Goal: Task Accomplishment & Management: Use online tool/utility

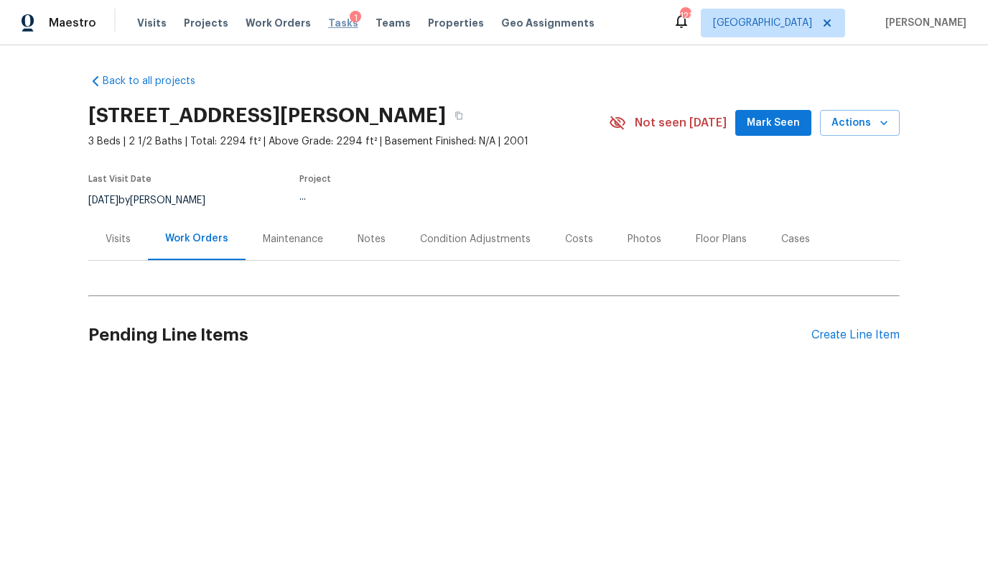
click at [329, 24] on span "Tasks" at bounding box center [343, 23] width 30 height 10
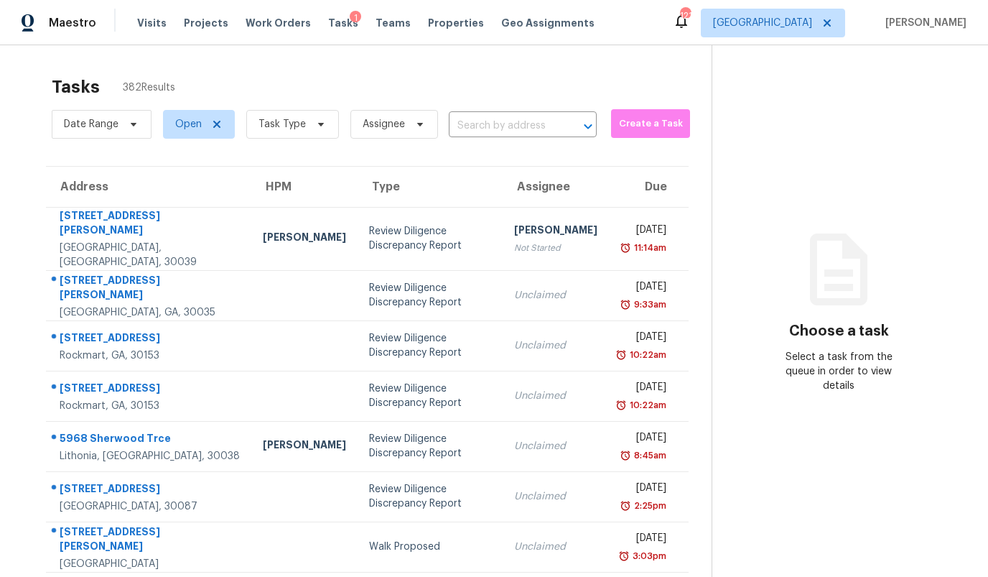
click at [326, 50] on div "Tasks 382 Results Date Range Open Task Type Assignee ​ Create a Task Address HP…" at bounding box center [494, 417] width 988 height 745
click at [270, 124] on span "Task Type" at bounding box center [282, 124] width 47 height 14
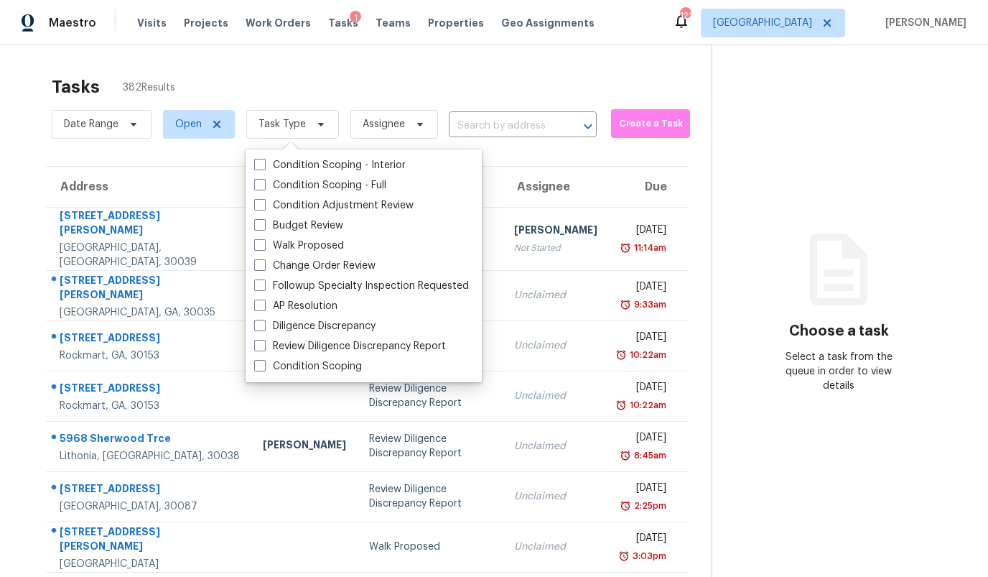
click at [495, 66] on div "Tasks 382 Results Date Range Open Task Type Assignee ​ Create a Task Address HP…" at bounding box center [494, 417] width 988 height 745
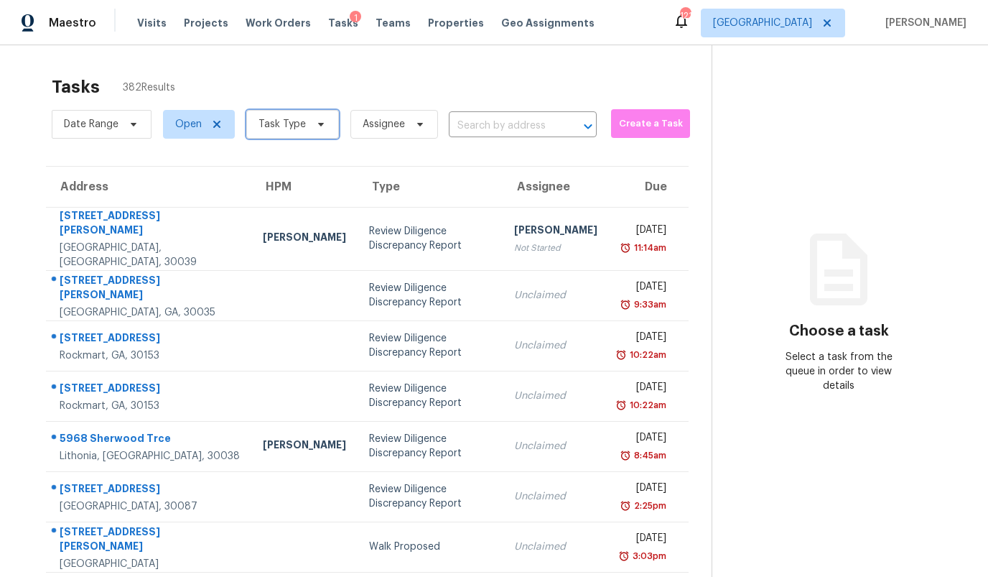
click at [284, 124] on span "Task Type" at bounding box center [282, 124] width 47 height 14
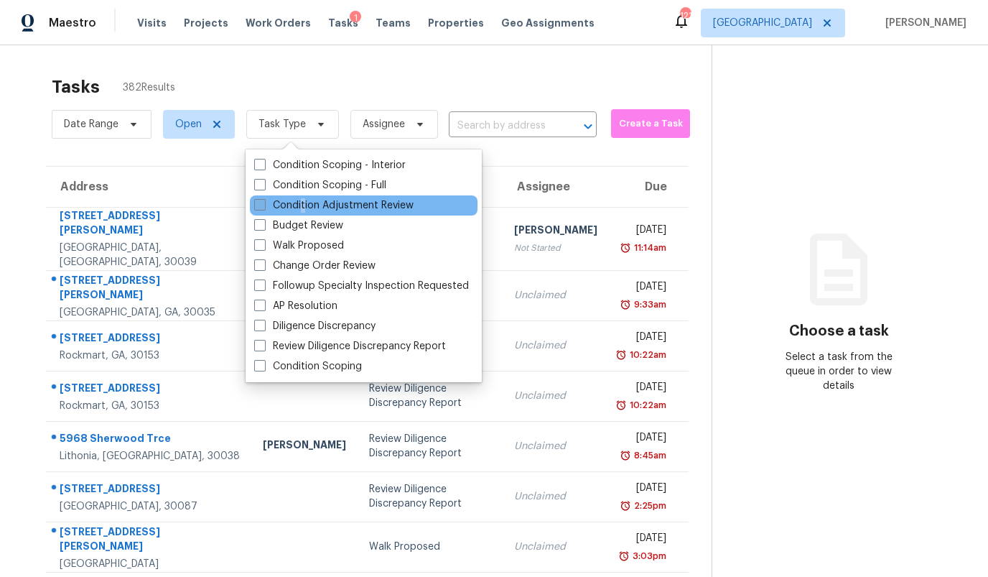
click at [302, 202] on label "Condition Adjustment Review" at bounding box center [333, 205] width 159 height 14
click at [263, 204] on span at bounding box center [259, 204] width 11 height 11
click at [263, 204] on input "Condition Adjustment Review" at bounding box center [258, 202] width 9 height 9
checkbox input "true"
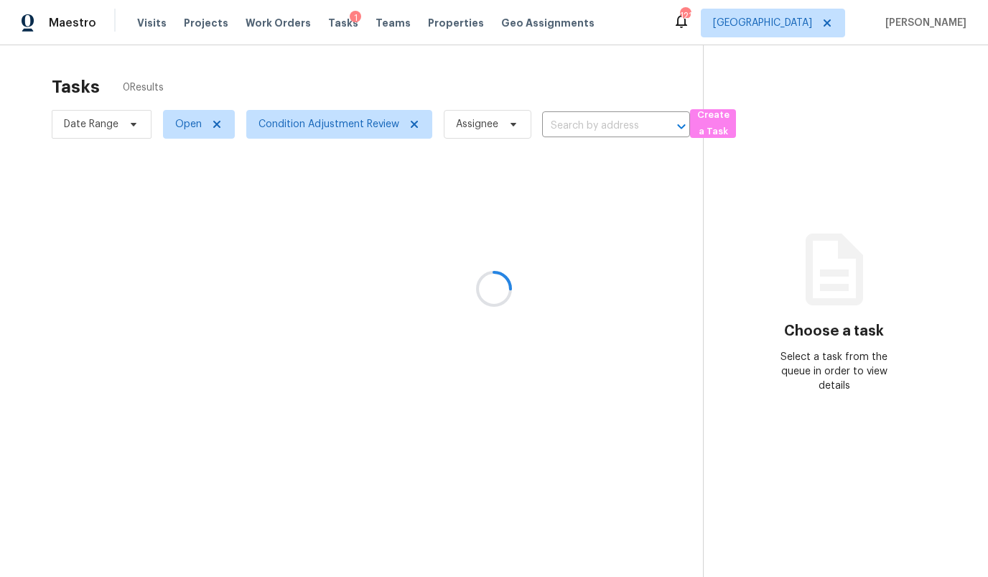
click at [324, 65] on div at bounding box center [494, 288] width 988 height 577
click at [299, 113] on span "Condition Adjustment Review" at bounding box center [339, 124] width 186 height 29
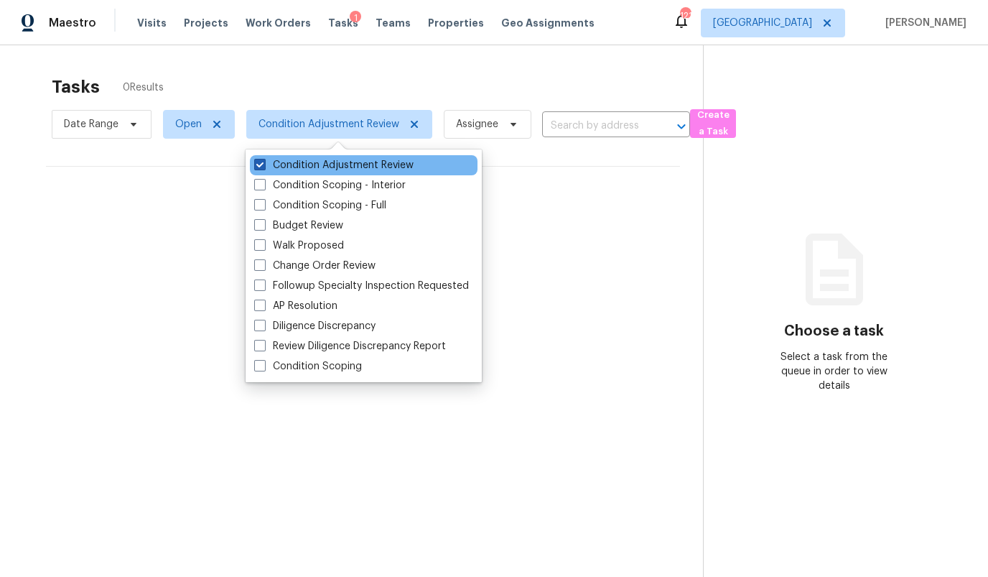
click at [300, 166] on label "Condition Adjustment Review" at bounding box center [333, 165] width 159 height 14
click at [264, 166] on input "Condition Adjustment Review" at bounding box center [258, 162] width 9 height 9
checkbox input "false"
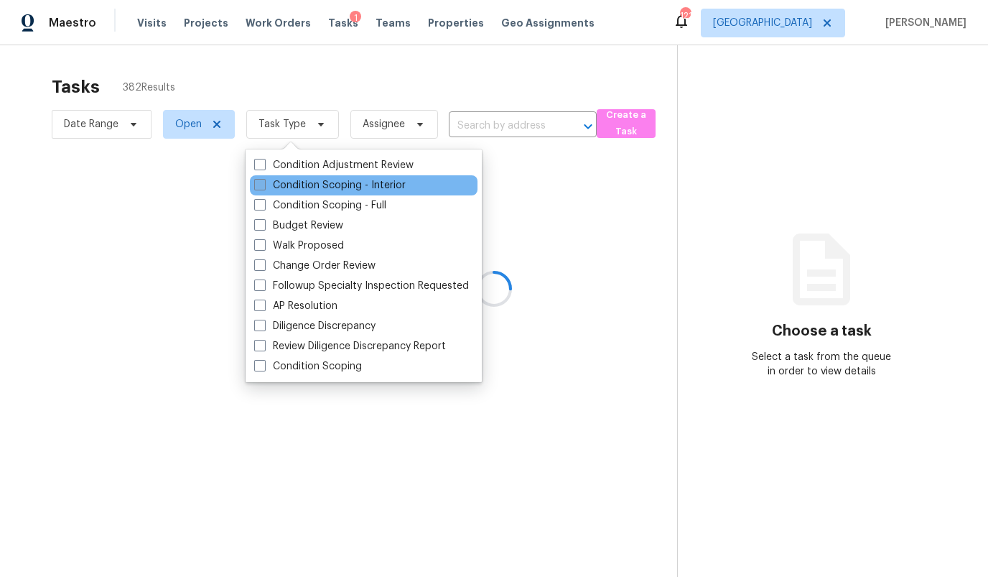
click at [298, 189] on label "Condition Scoping - Interior" at bounding box center [330, 185] width 152 height 14
click at [264, 187] on input "Condition Scoping - Interior" at bounding box center [258, 182] width 9 height 9
checkbox input "true"
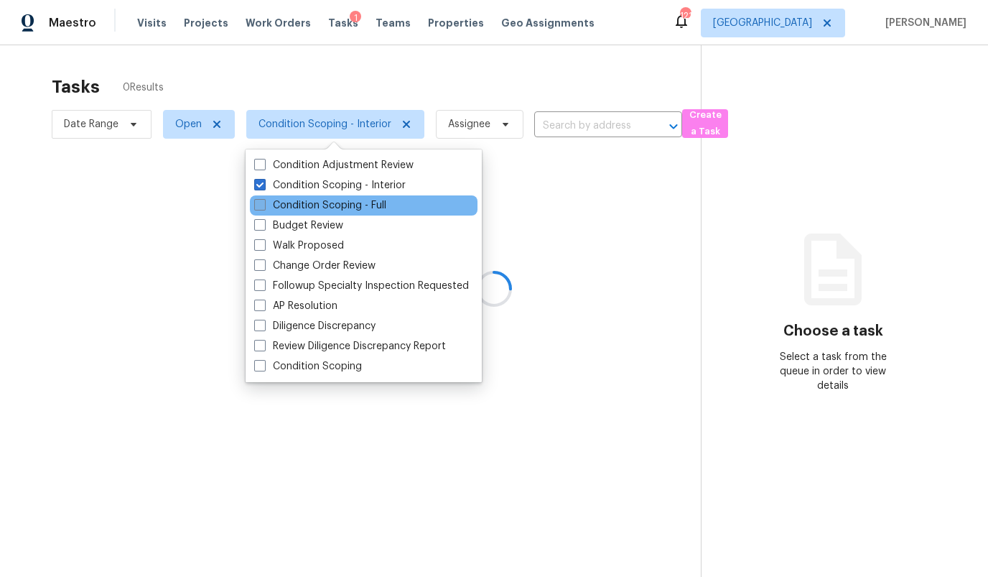
click at [298, 201] on label "Condition Scoping - Full" at bounding box center [320, 205] width 132 height 14
click at [264, 201] on input "Condition Scoping - Full" at bounding box center [258, 202] width 9 height 9
checkbox input "true"
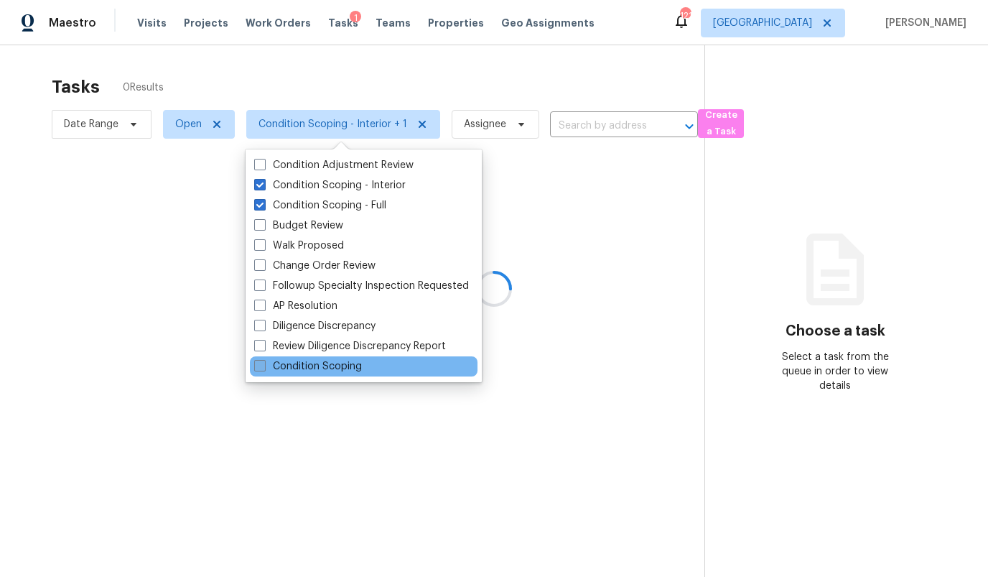
click at [307, 366] on label "Condition Scoping" at bounding box center [308, 366] width 108 height 14
click at [264, 366] on input "Condition Scoping" at bounding box center [258, 363] width 9 height 9
checkbox input "true"
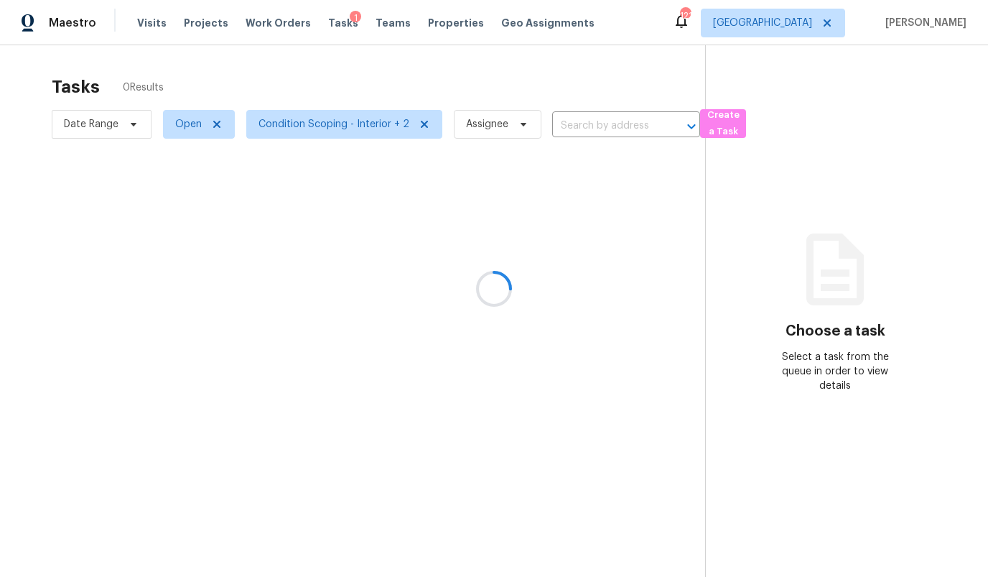
click at [444, 67] on div at bounding box center [494, 288] width 988 height 577
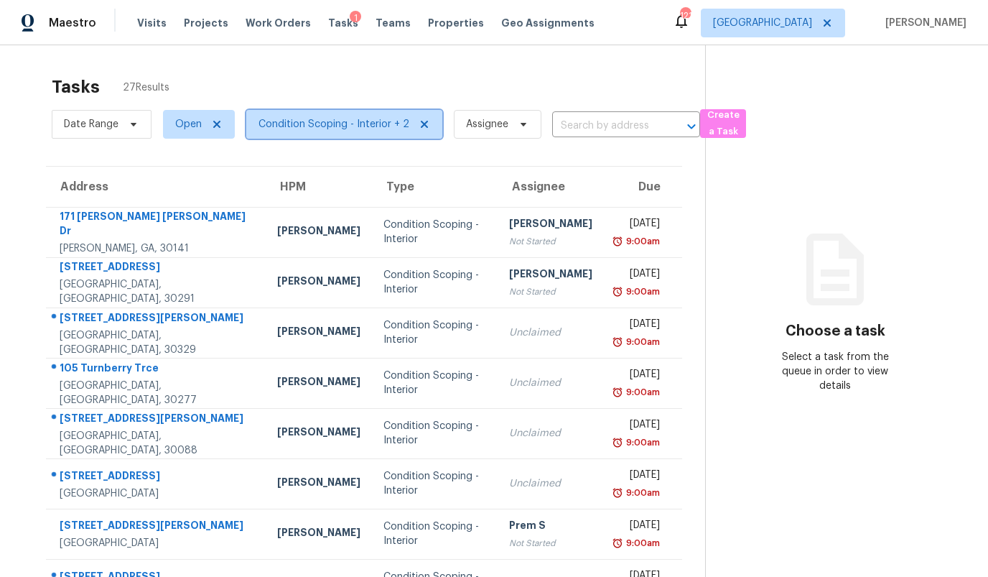
click at [348, 130] on span "Condition Scoping - Interior + 2" at bounding box center [334, 124] width 151 height 14
click at [545, 156] on section "Tasks 27 Results Date Range Open Condition Scoping - Interior + 2 Assignee ​ Cr…" at bounding box center [364, 408] width 682 height 680
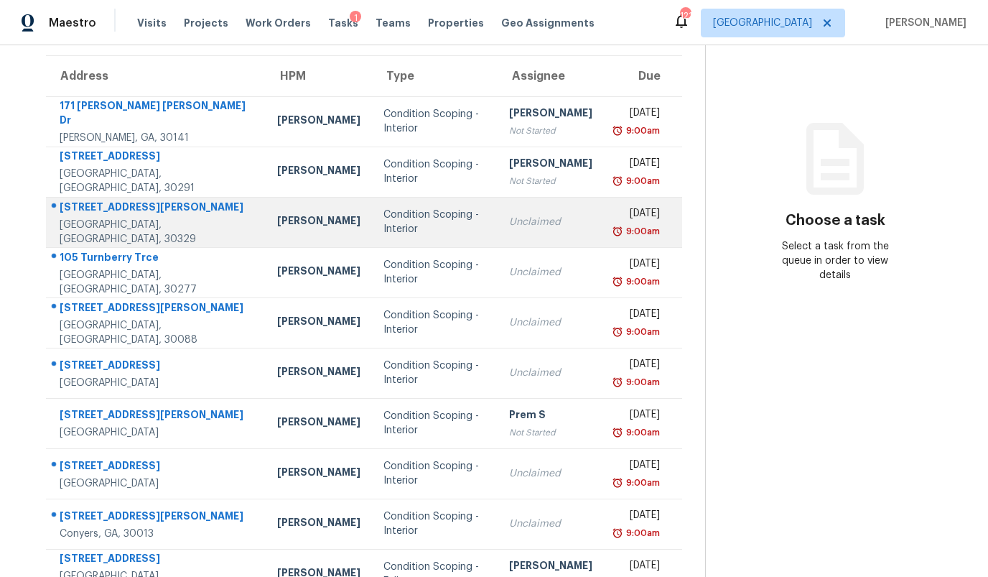
scroll to position [171, 0]
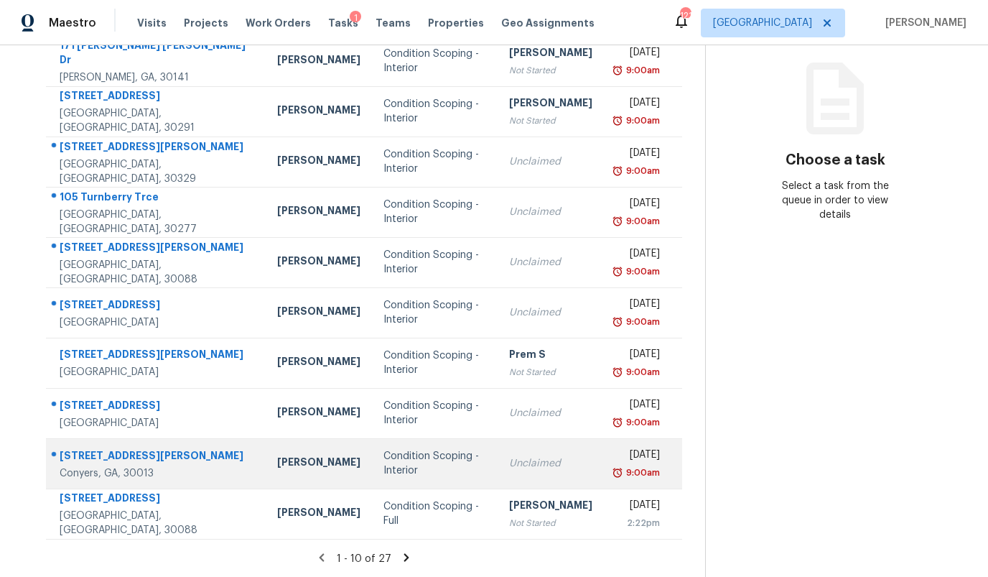
click at [414, 460] on div "Condition Scoping - Interior" at bounding box center [434, 463] width 103 height 29
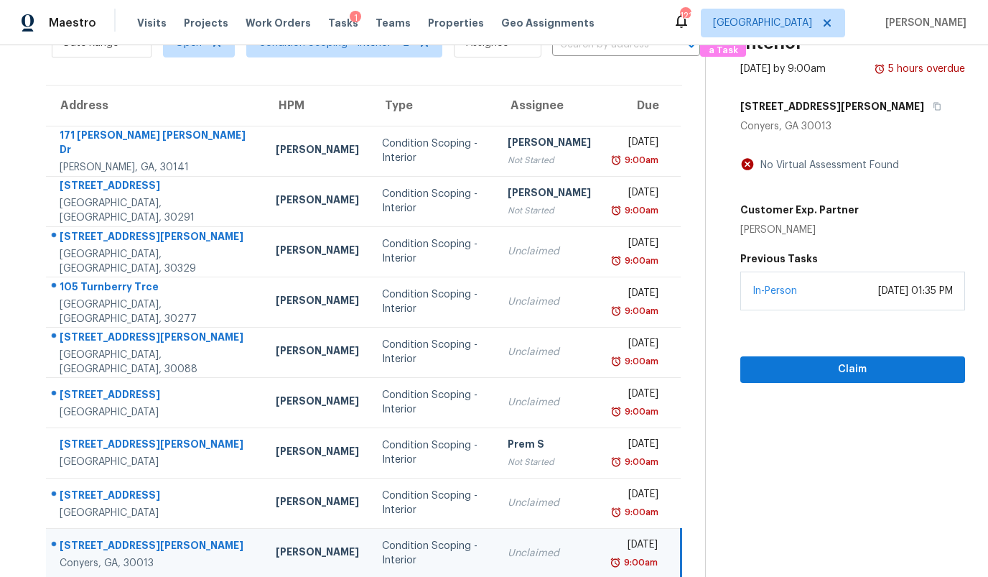
scroll to position [40, 0]
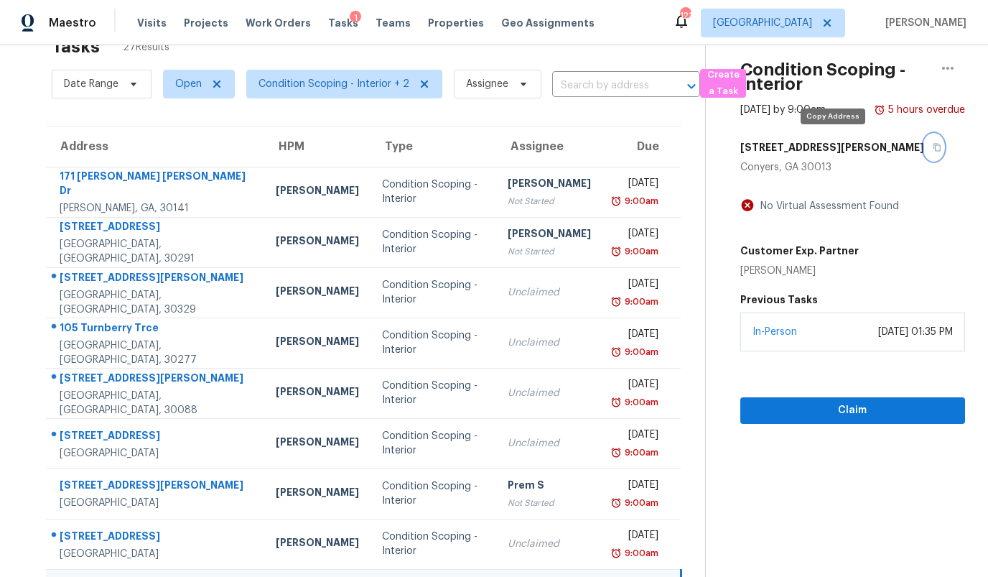
click at [924, 146] on button "button" at bounding box center [933, 147] width 19 height 26
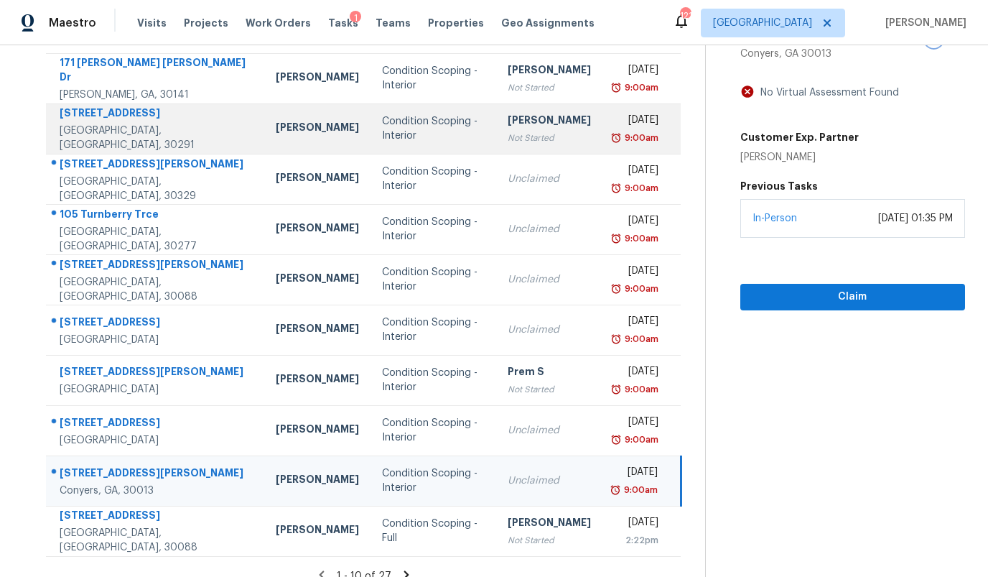
scroll to position [171, 0]
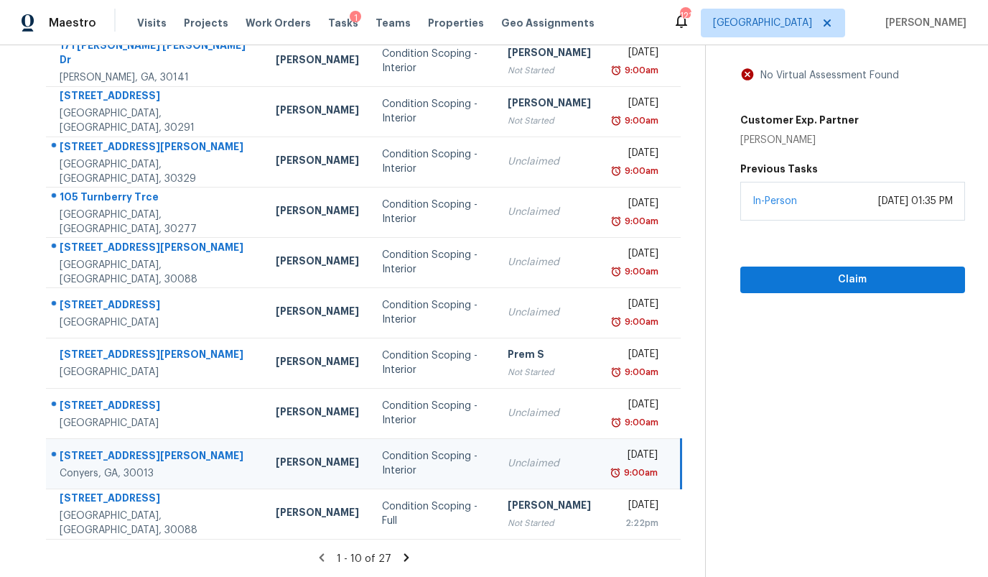
click at [698, 319] on div "Address HPM Type Assignee Due [STREET_ADDRESS][PERSON_NAME][PERSON_NAME][PERSON…" at bounding box center [364, 267] width 682 height 544
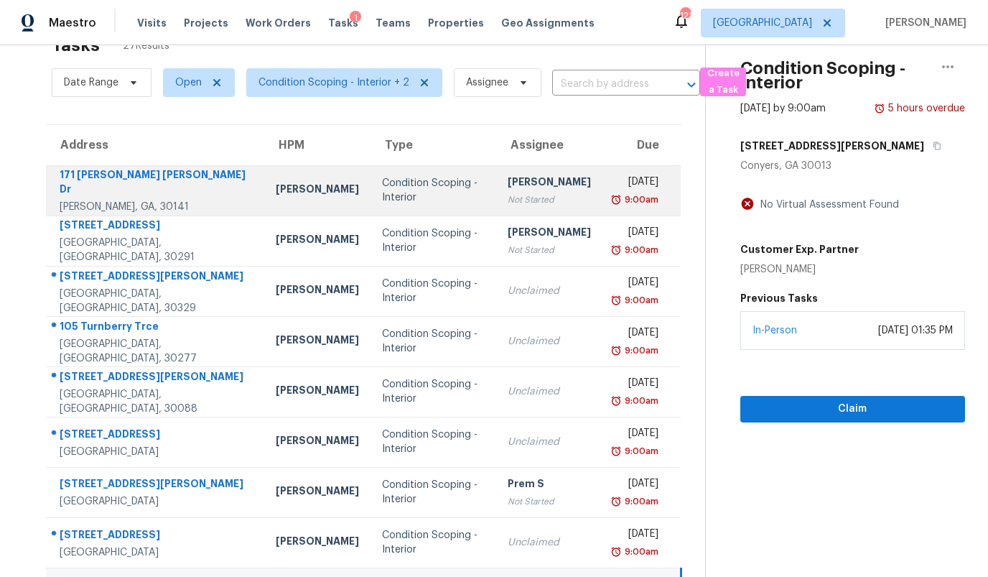
scroll to position [36, 0]
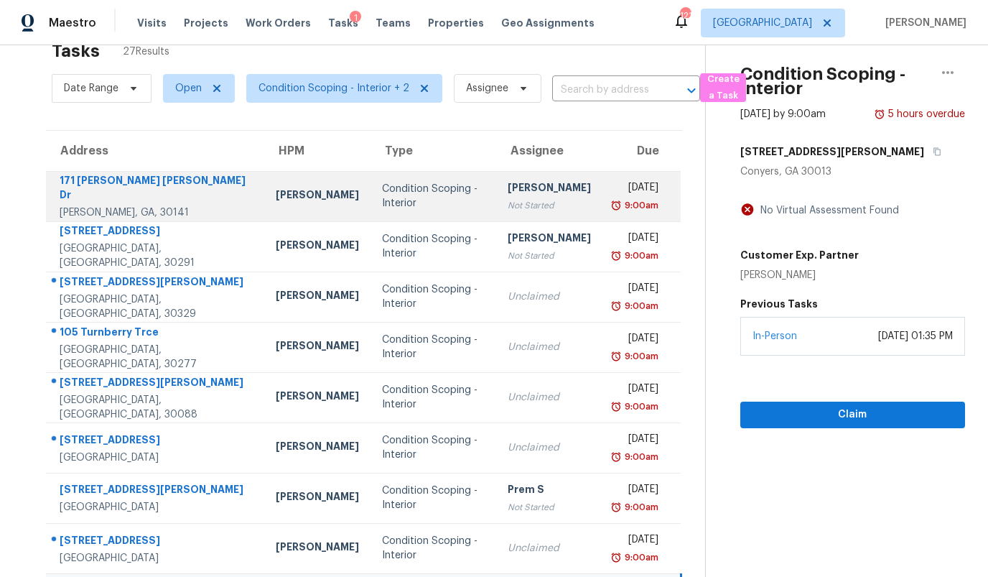
click at [382, 196] on div "Condition Scoping - Interior" at bounding box center [433, 196] width 103 height 29
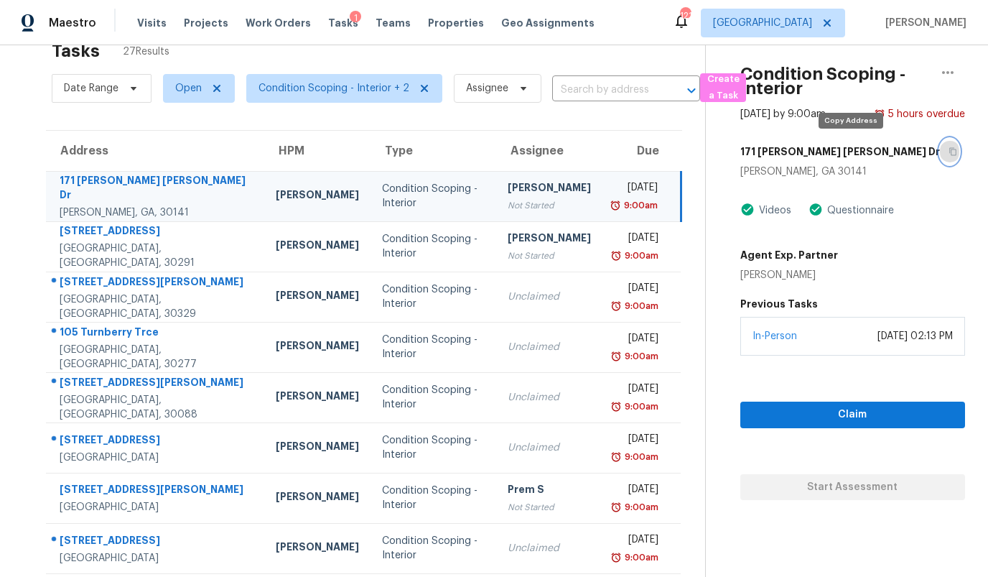
click at [949, 149] on icon "button" at bounding box center [952, 152] width 7 height 8
click at [27, 251] on div "Address HPM Type Assignee Due [STREET_ADDRESS][PERSON_NAME][PERSON_NAME][PERSON…" at bounding box center [364, 402] width 682 height 544
click at [956, 77] on button "button" at bounding box center [948, 72] width 34 height 34
click at [645, 131] on th "Due" at bounding box center [641, 151] width 79 height 40
click at [508, 196] on div "[PERSON_NAME]" at bounding box center [549, 189] width 83 height 18
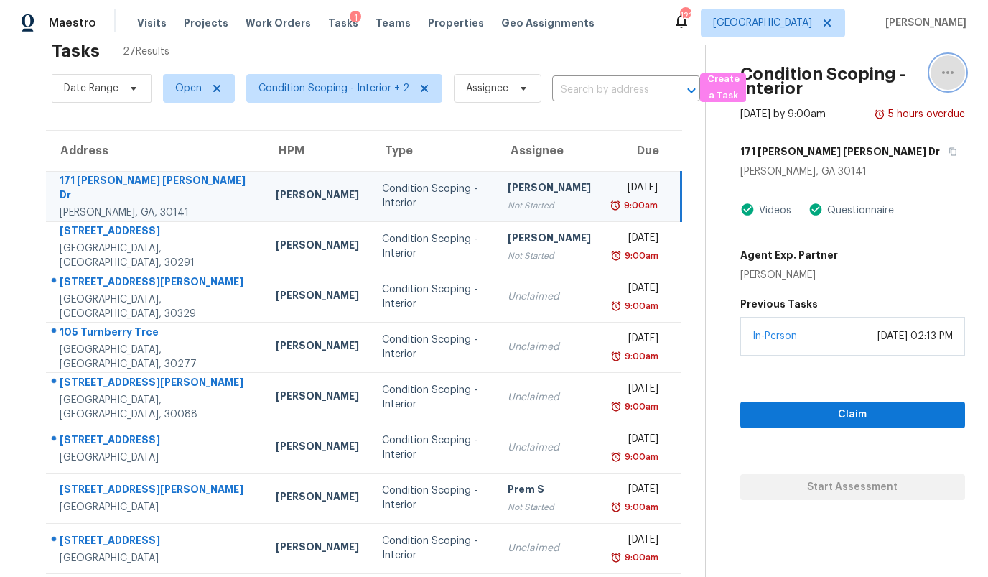
click at [961, 70] on button "button" at bounding box center [948, 72] width 34 height 34
click at [435, 126] on section "Tasks 27 Results Date Range Open Condition Scoping - Interior + 2 Assignee ​ Cr…" at bounding box center [364, 372] width 682 height 680
click at [179, 87] on span "Open" at bounding box center [188, 88] width 27 height 14
click at [264, 113] on section "Tasks 27 Results Date Range Open Condition Scoping - Interior + 2 Assignee ​ Cr…" at bounding box center [364, 372] width 682 height 680
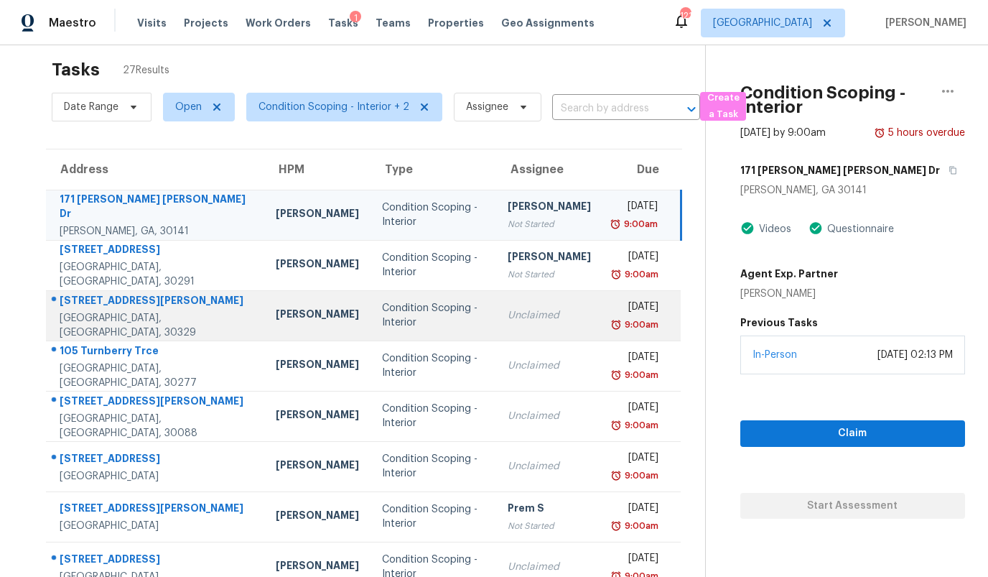
scroll to position [0, 0]
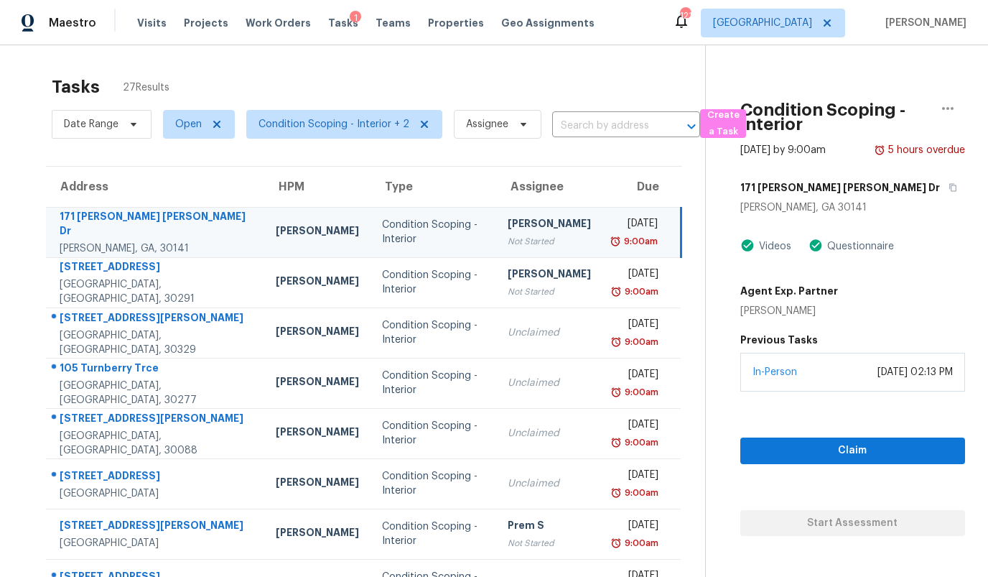
click at [239, 146] on section "Tasks 27 Results Date Range Open Condition Scoping - Interior + 2 Assignee ​ Cr…" at bounding box center [364, 408] width 682 height 680
click at [335, 65] on div "Tasks 27 Results Date Range Open Condition Scoping - Interior + 2 Assignee ​ Cr…" at bounding box center [494, 396] width 988 height 703
